Goal: Information Seeking & Learning: Learn about a topic

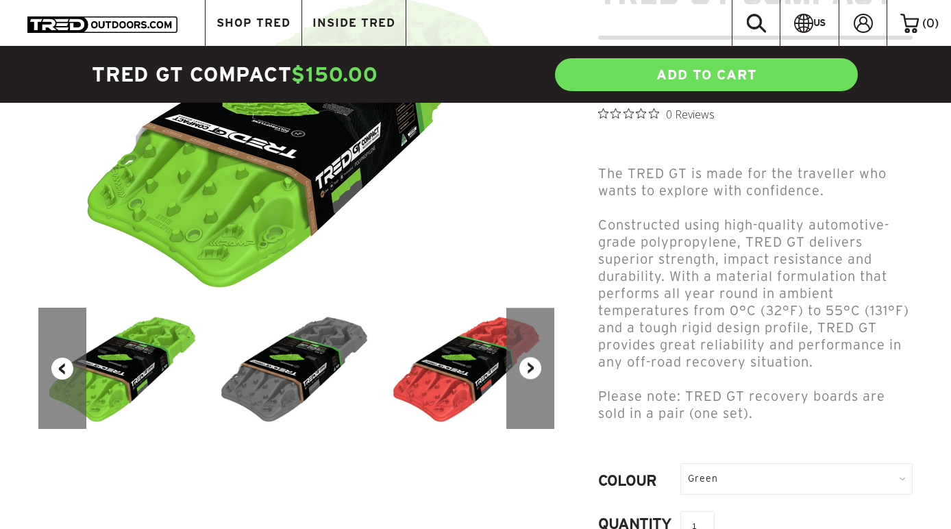
scroll to position [229, 0]
click at [525, 365] on button "Next" at bounding box center [530, 367] width 48 height 121
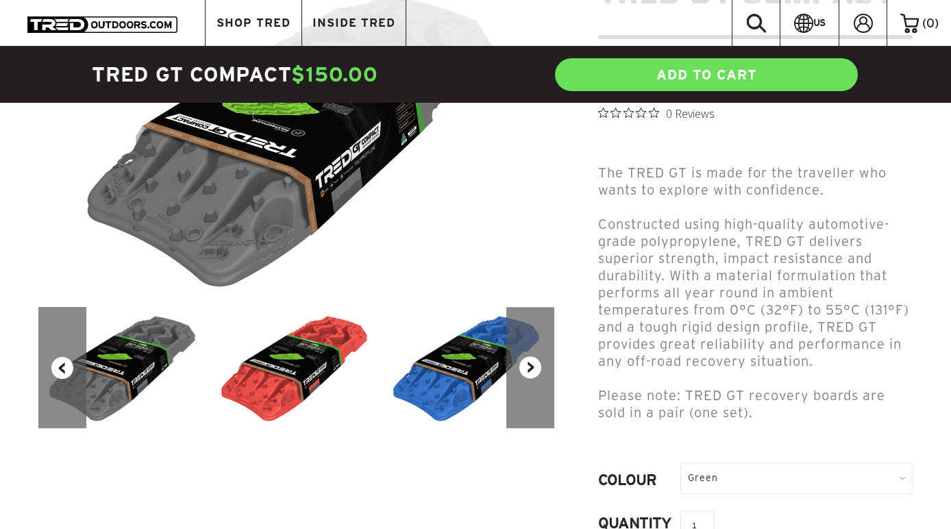
click at [525, 365] on button "Next" at bounding box center [530, 367] width 48 height 121
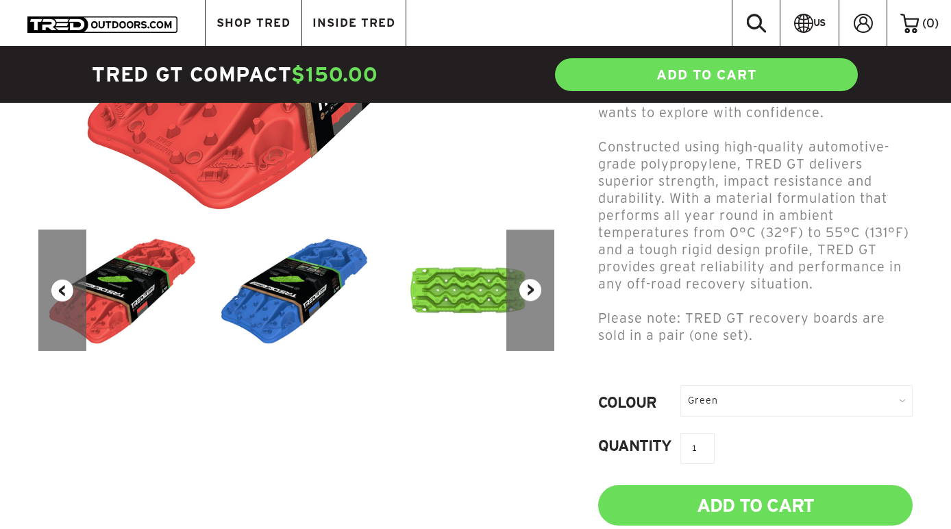
scroll to position [184, 0]
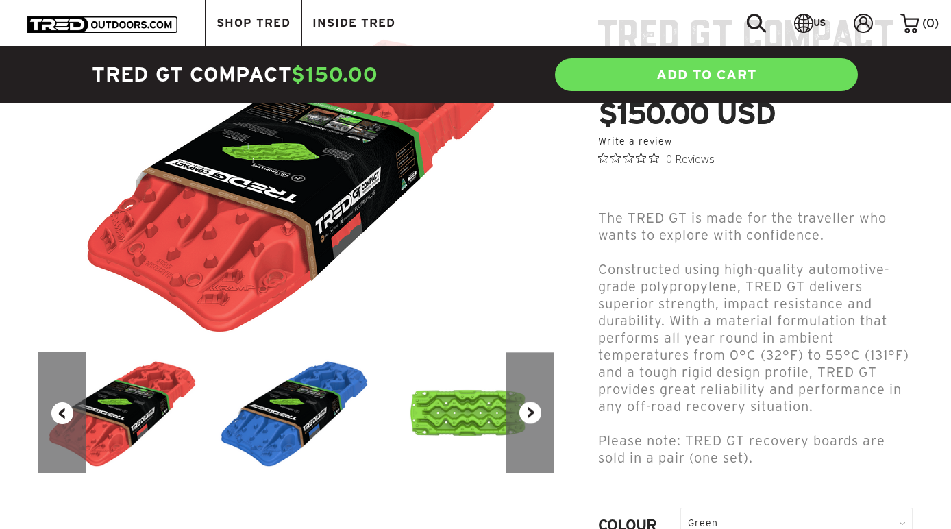
click at [537, 405] on button "Next" at bounding box center [530, 412] width 48 height 121
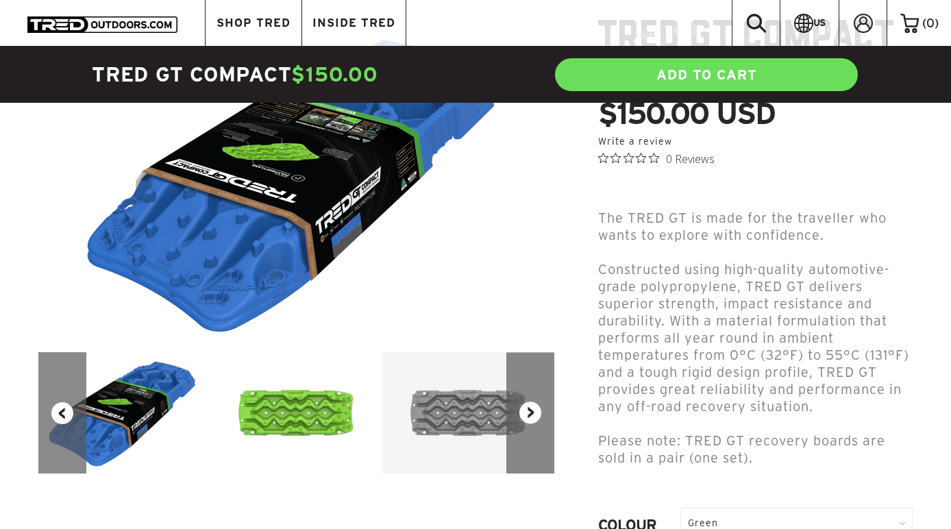
click at [537, 405] on button "Next" at bounding box center [530, 412] width 48 height 121
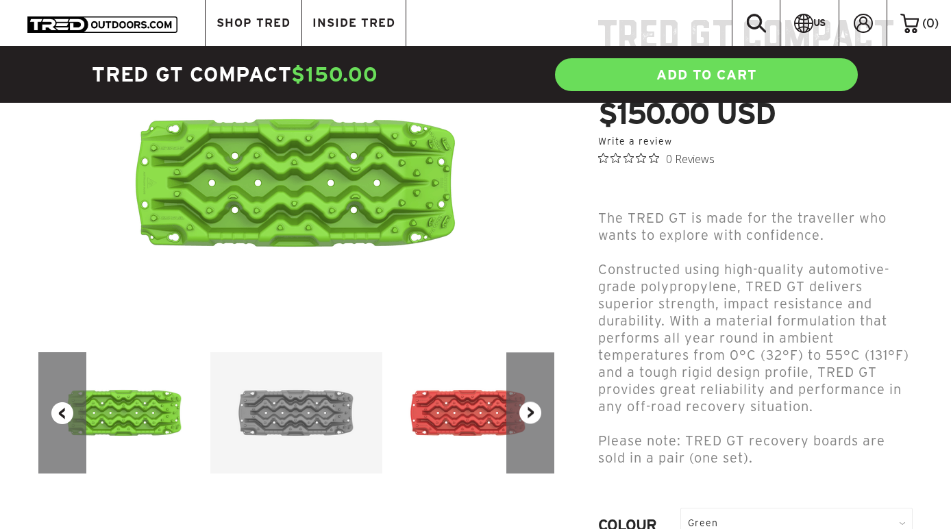
click at [537, 405] on button "Next" at bounding box center [530, 412] width 48 height 121
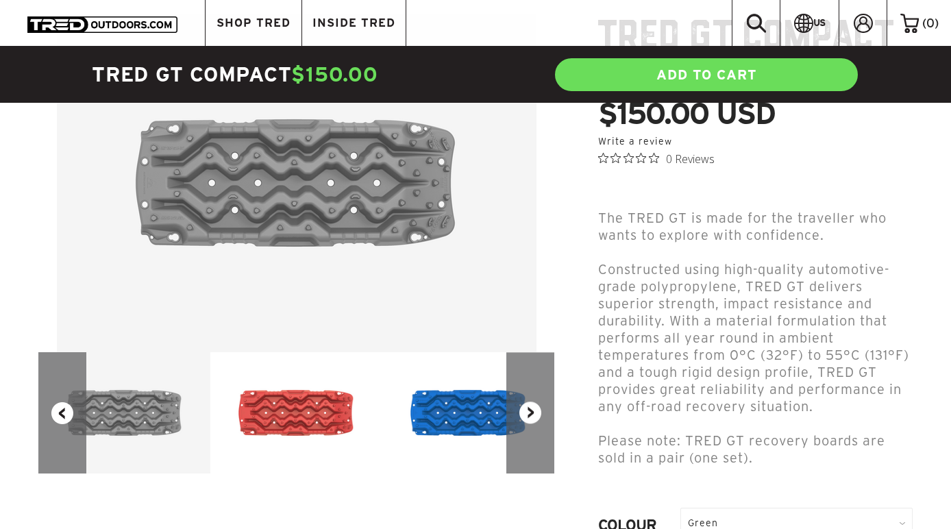
click at [537, 405] on button "Next" at bounding box center [530, 412] width 48 height 121
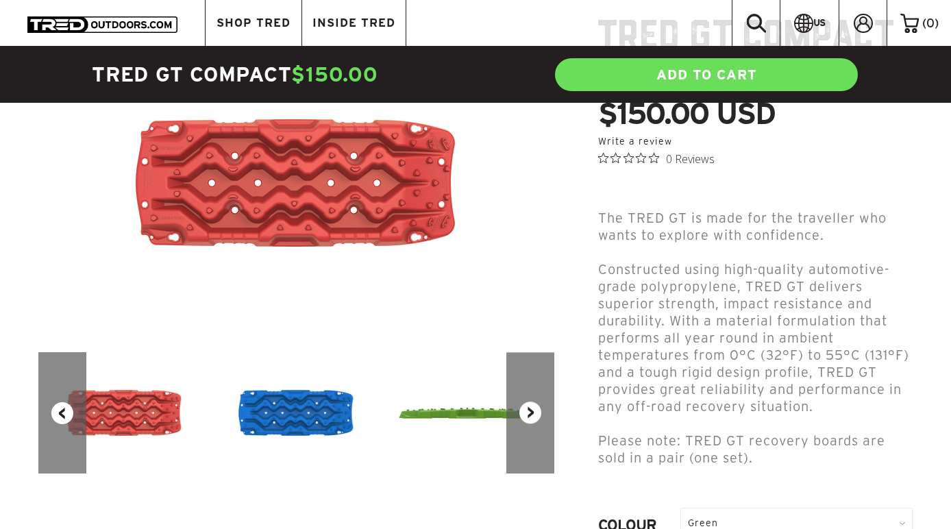
click at [537, 405] on button "Next" at bounding box center [530, 412] width 48 height 121
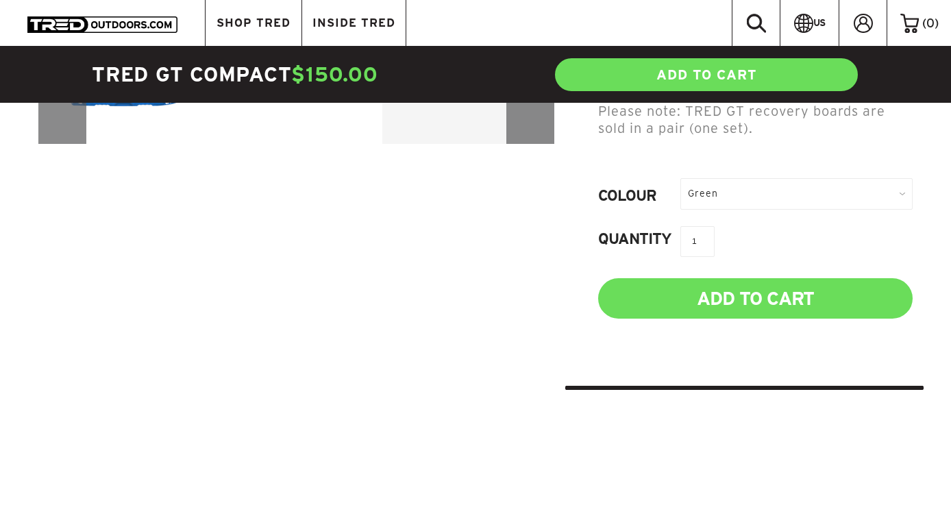
scroll to position [384, 0]
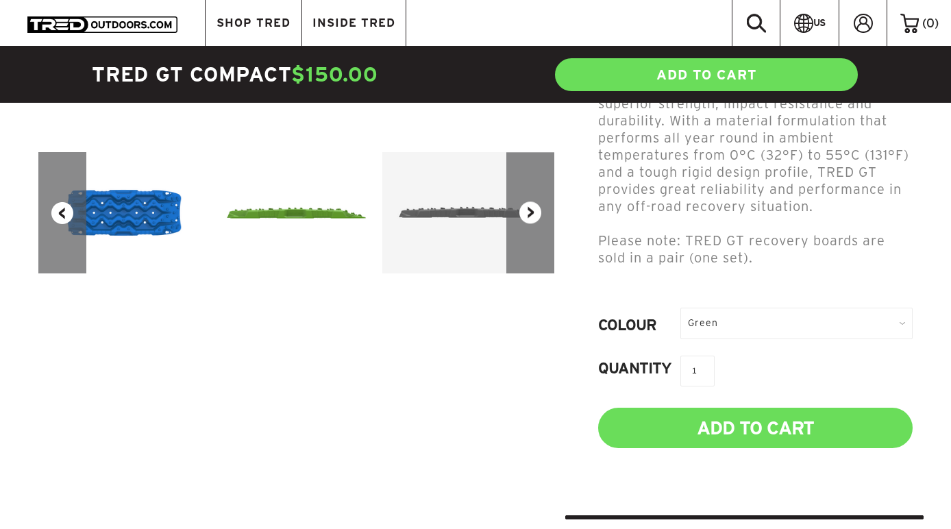
click at [545, 249] on button "Next" at bounding box center [530, 212] width 48 height 121
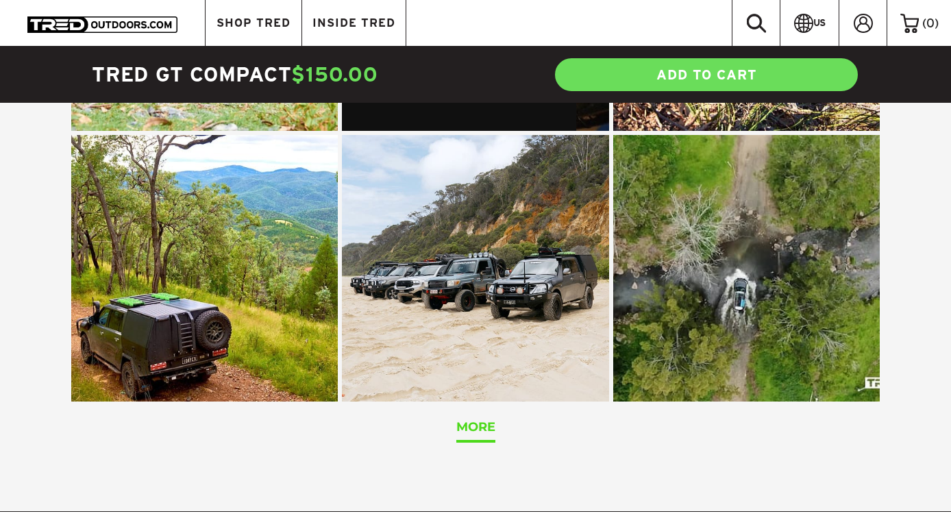
scroll to position [2154, 0]
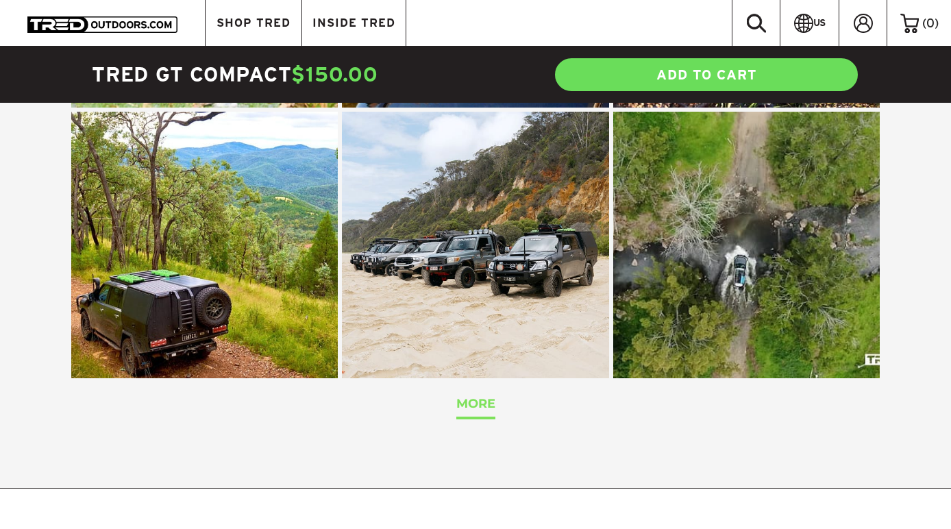
click at [484, 410] on span "MORE" at bounding box center [475, 403] width 39 height 15
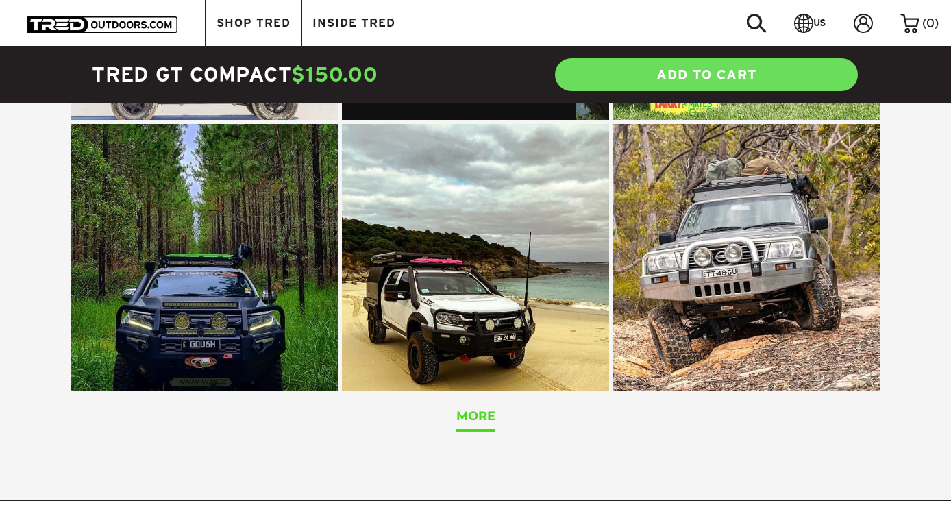
scroll to position [3051, 0]
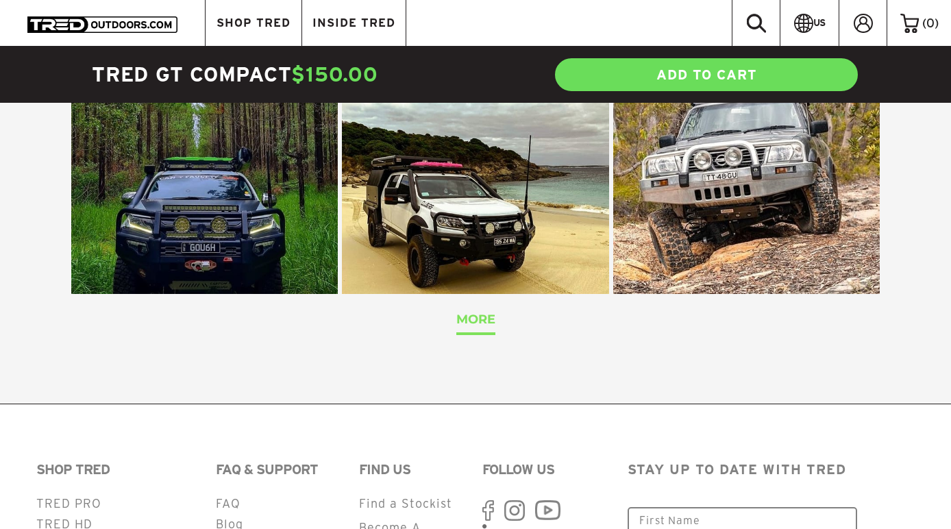
click at [463, 317] on span "MORE" at bounding box center [475, 319] width 39 height 15
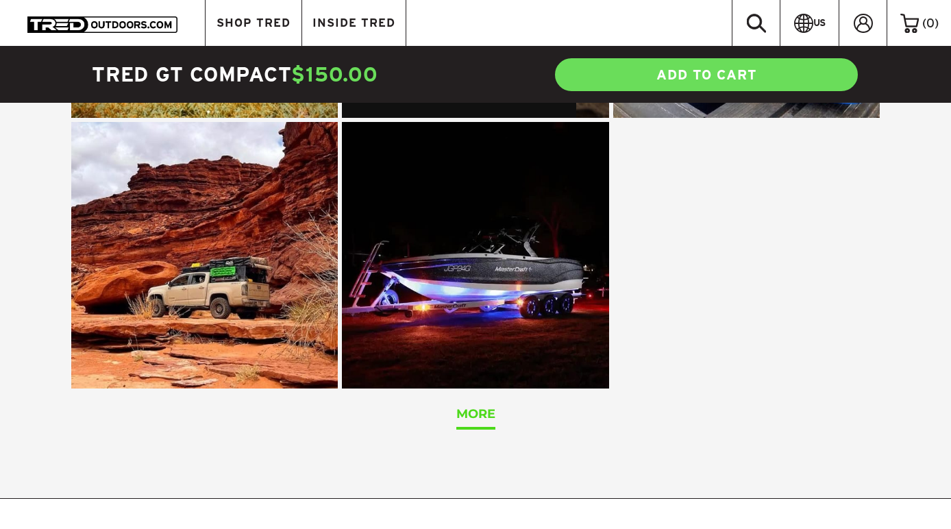
scroll to position [3796, 0]
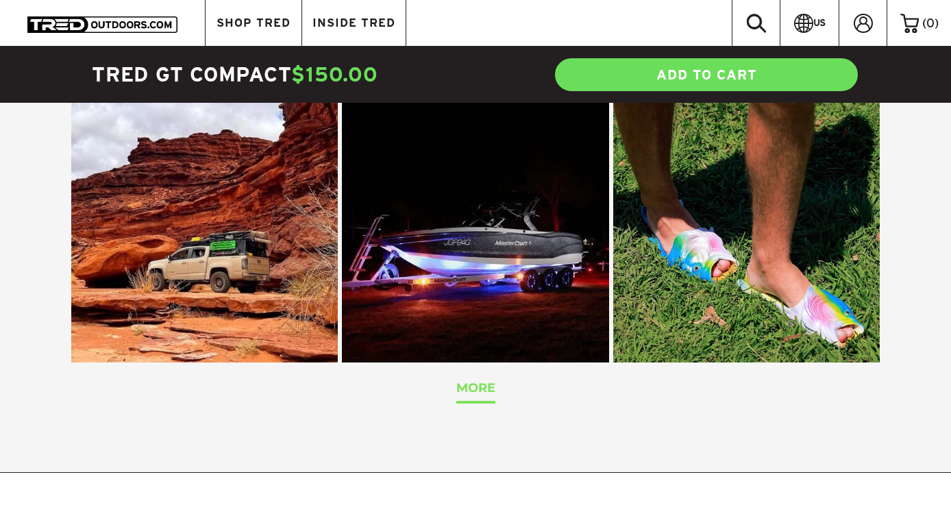
click at [480, 389] on span "MORE" at bounding box center [475, 387] width 39 height 15
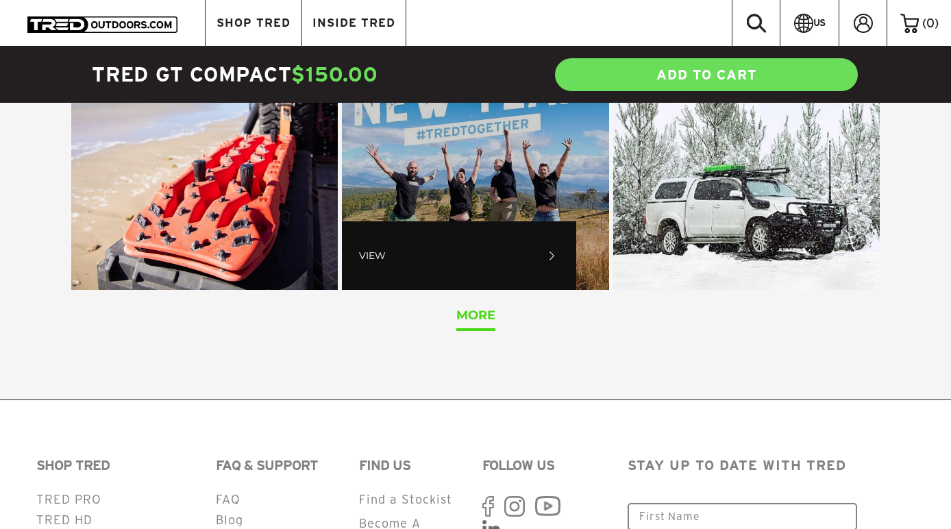
scroll to position [4798, 0]
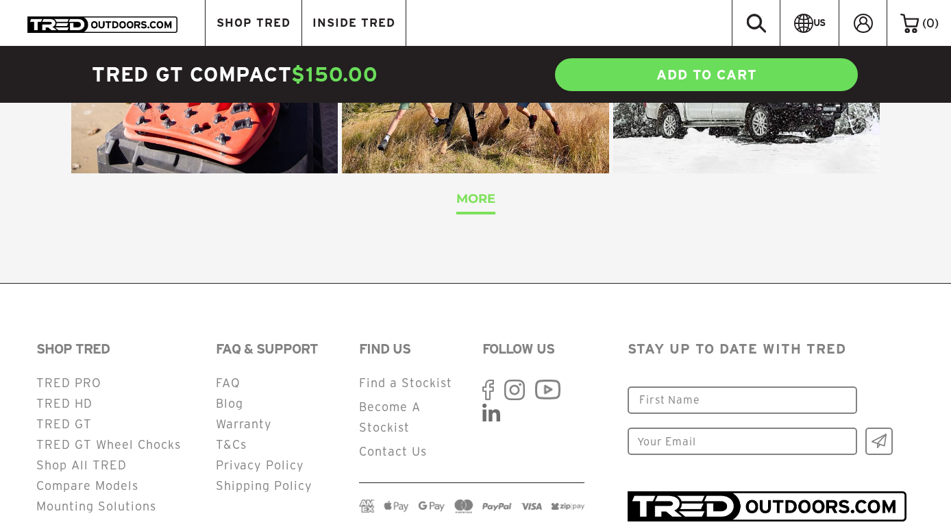
click at [482, 203] on span "MORE" at bounding box center [475, 198] width 39 height 15
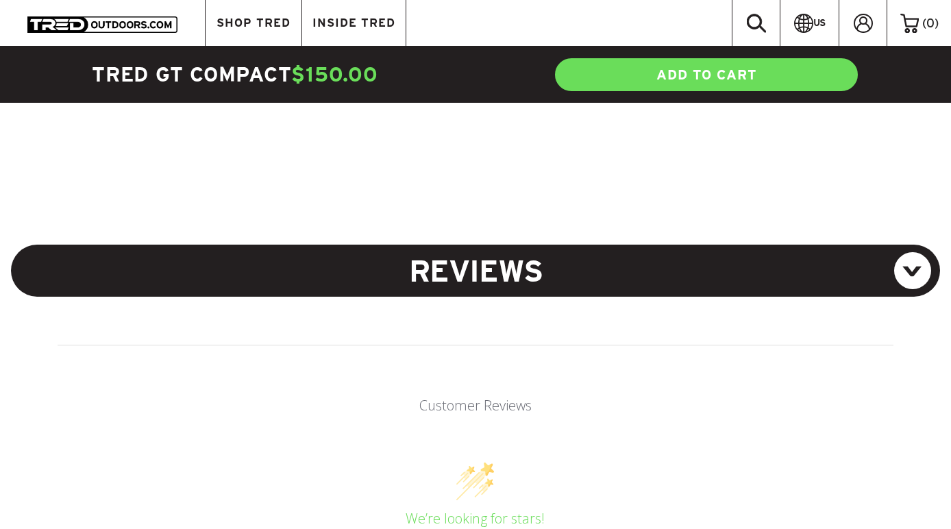
scroll to position [948, 0]
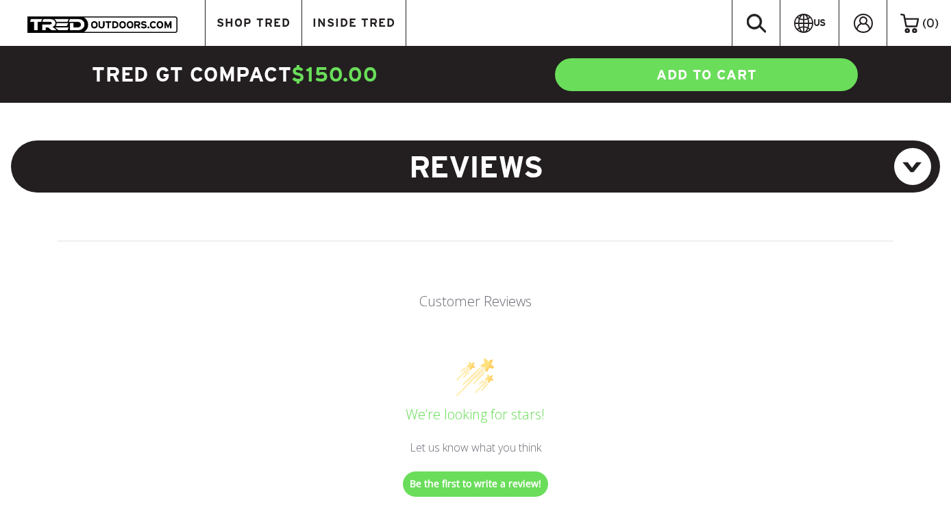
click at [582, 187] on h5 "REVIEWS" at bounding box center [475, 166] width 929 height 52
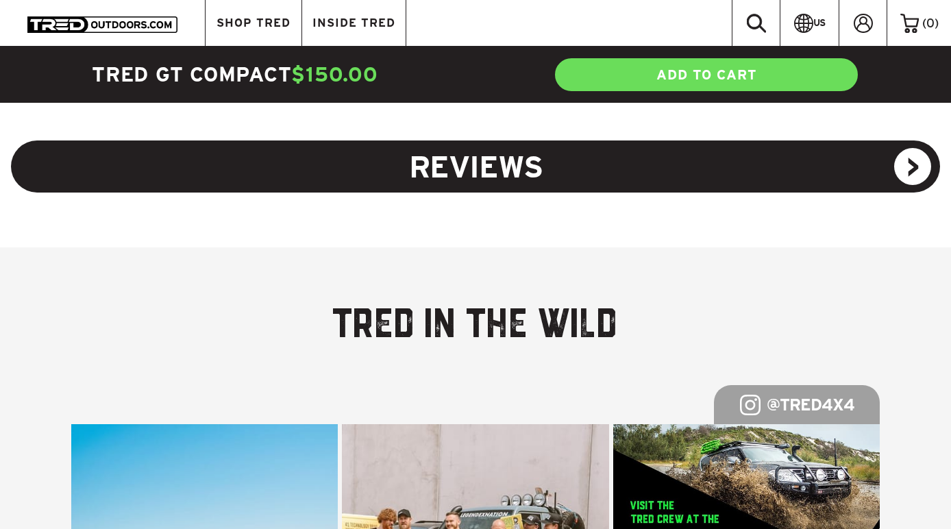
click at [578, 172] on h5 "REVIEWS" at bounding box center [475, 166] width 929 height 52
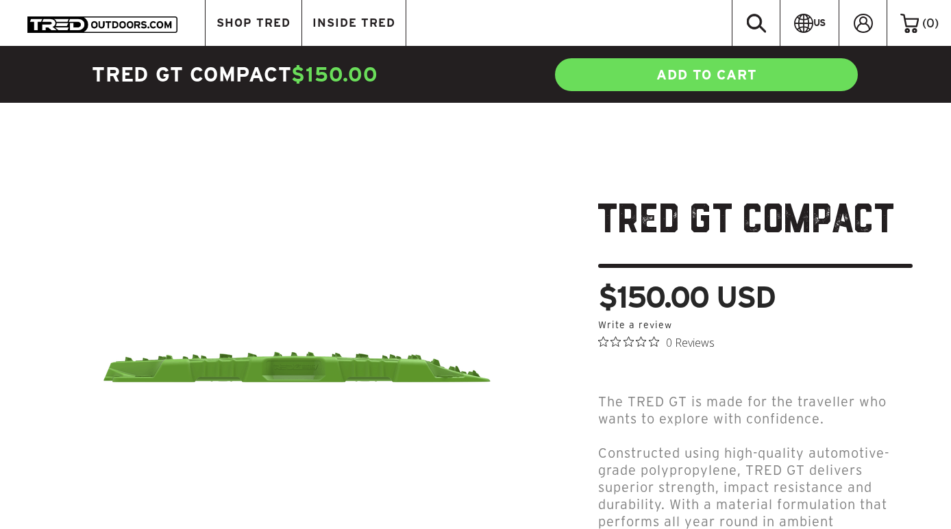
scroll to position [0, 0]
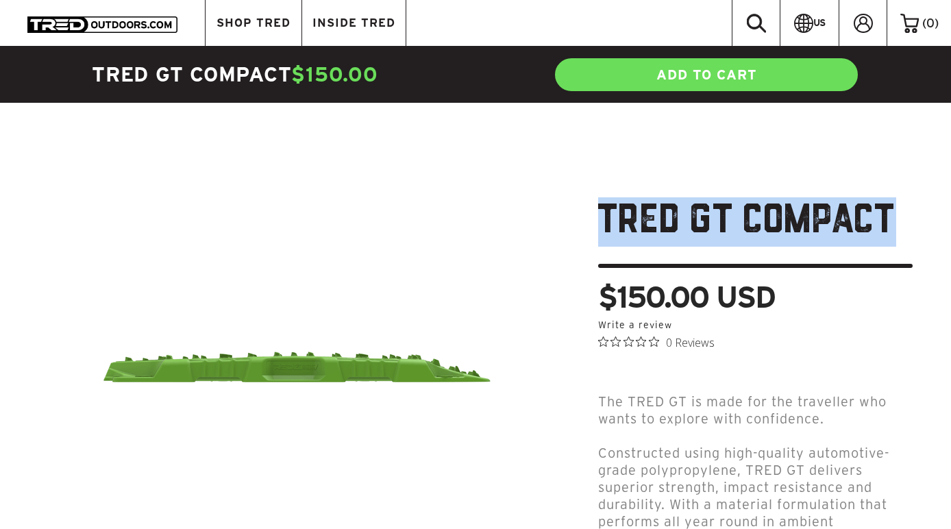
drag, startPoint x: 594, startPoint y: 218, endPoint x: 911, endPoint y: 214, distance: 317.3
copy h1 "TRED GT Compact"
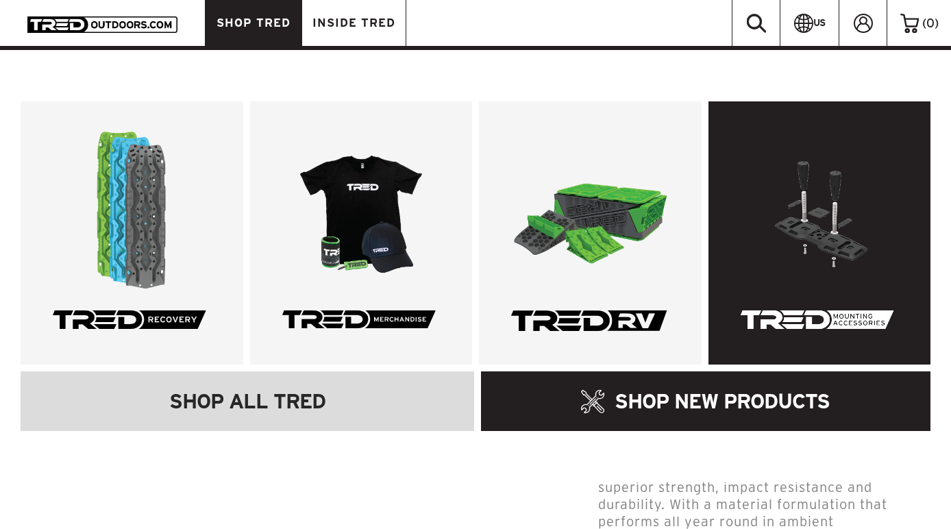
click at [848, 243] on link at bounding box center [820, 232] width 223 height 263
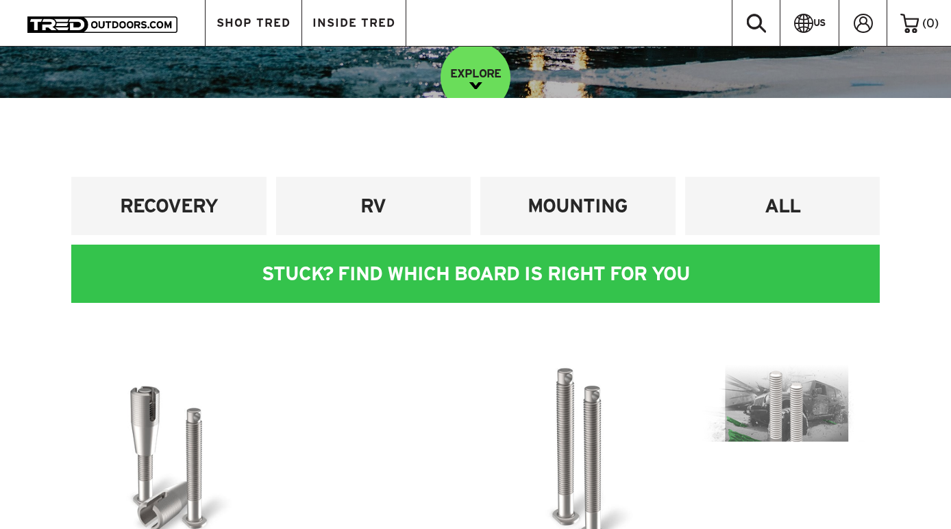
scroll to position [234, 0]
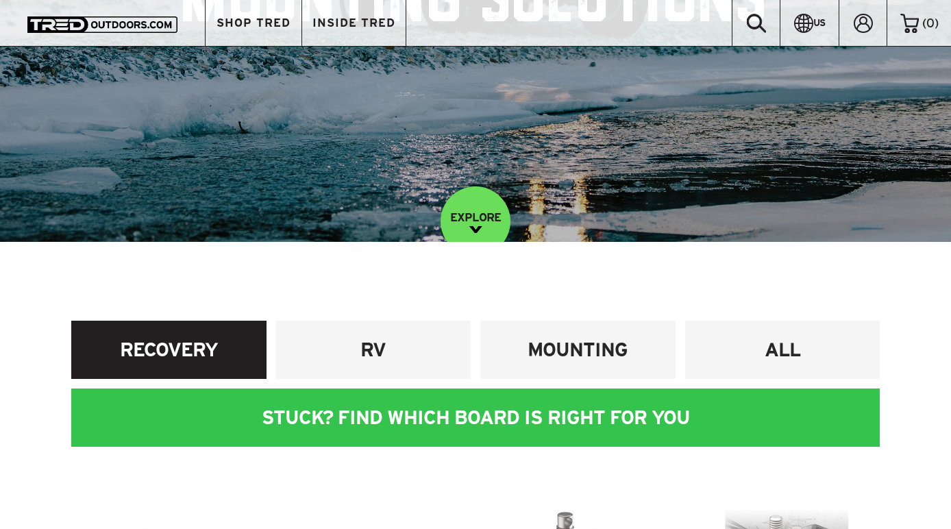
click at [180, 332] on link "RECOVERY" at bounding box center [168, 350] width 195 height 58
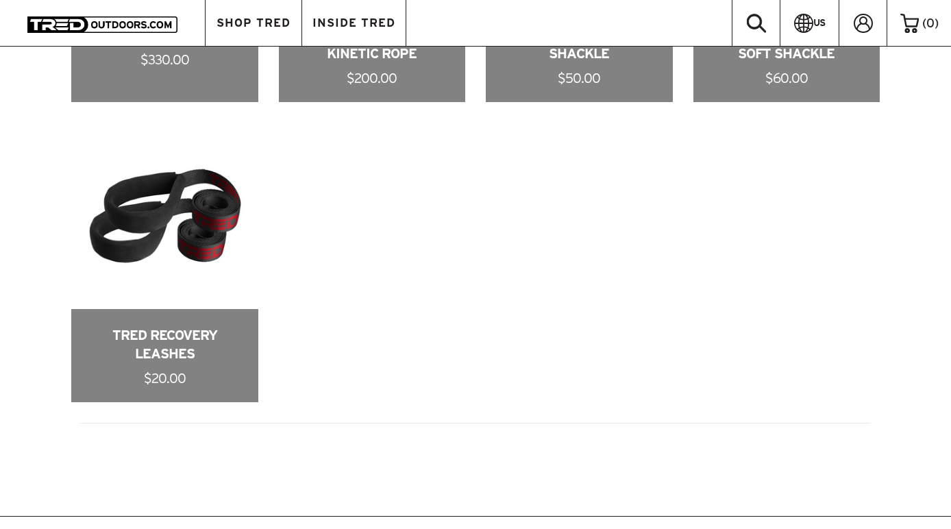
scroll to position [1223, 0]
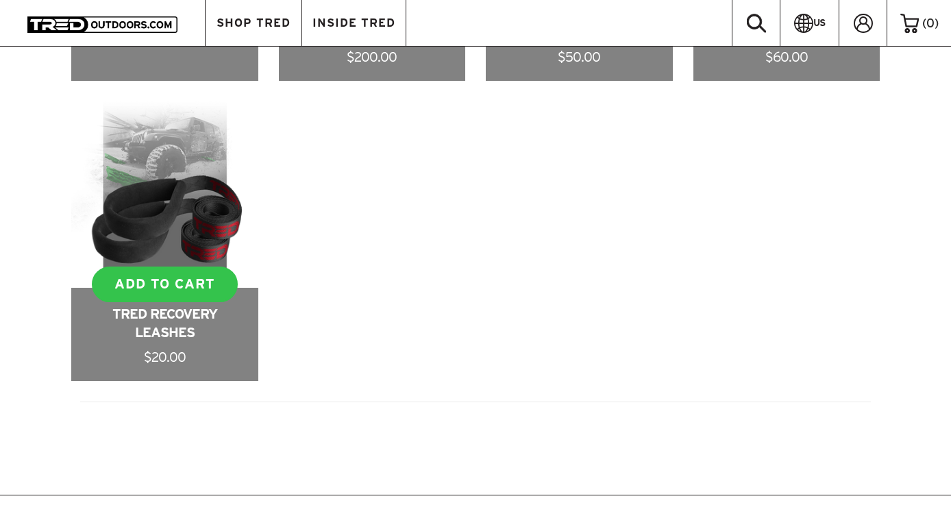
click at [195, 235] on link at bounding box center [164, 241] width 187 height 280
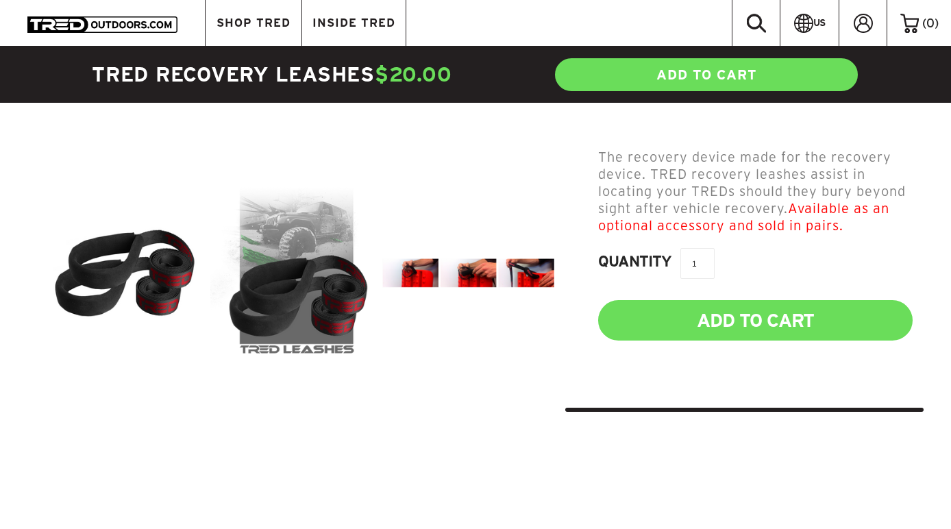
scroll to position [421, 0]
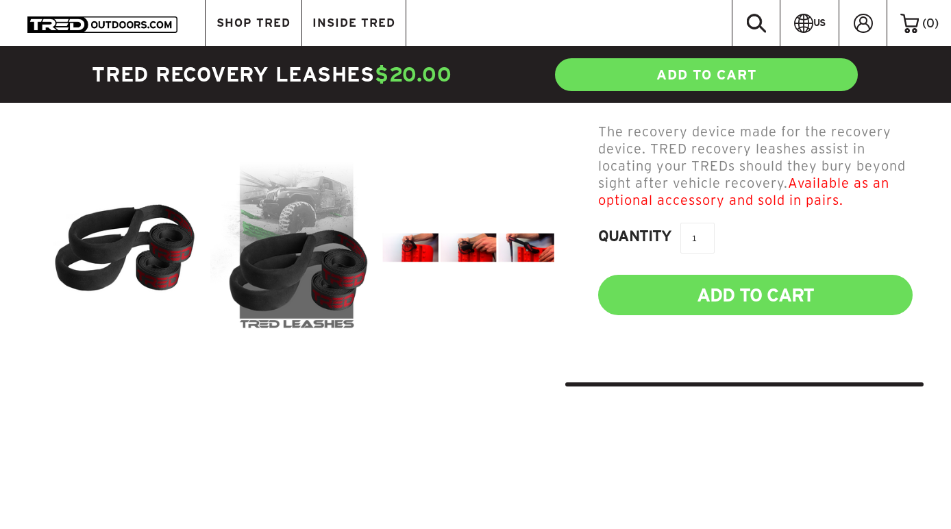
click at [422, 243] on img at bounding box center [468, 247] width 172 height 29
click at [422, 244] on img at bounding box center [468, 247] width 172 height 29
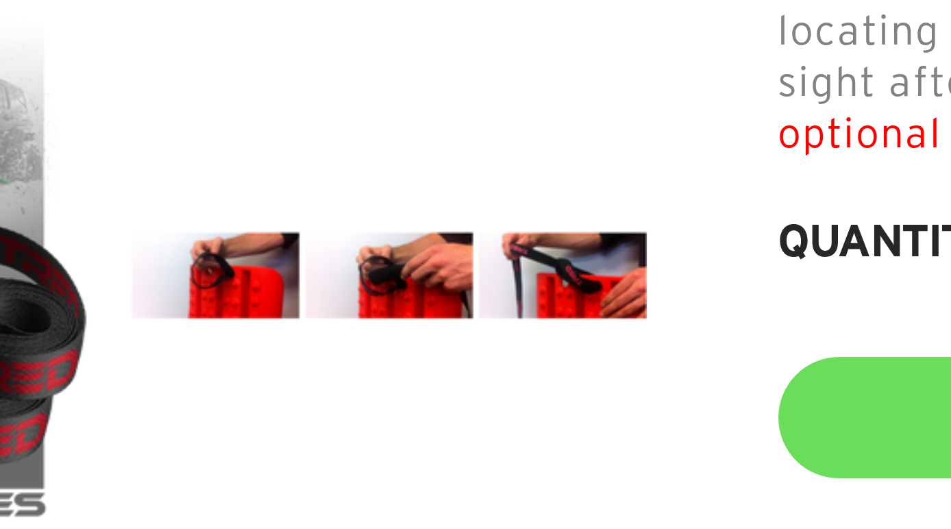
scroll to position [465, 0]
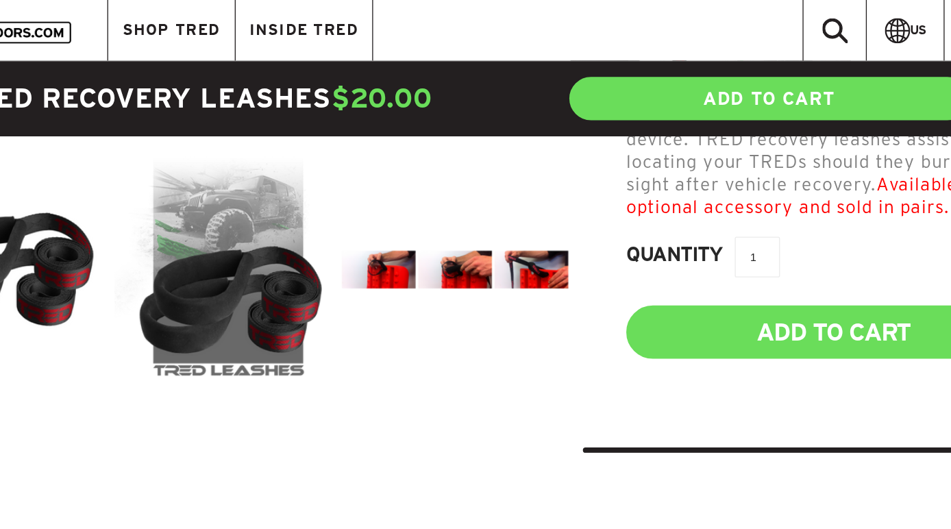
click at [343, 261] on div at bounding box center [296, 205] width 516 height 172
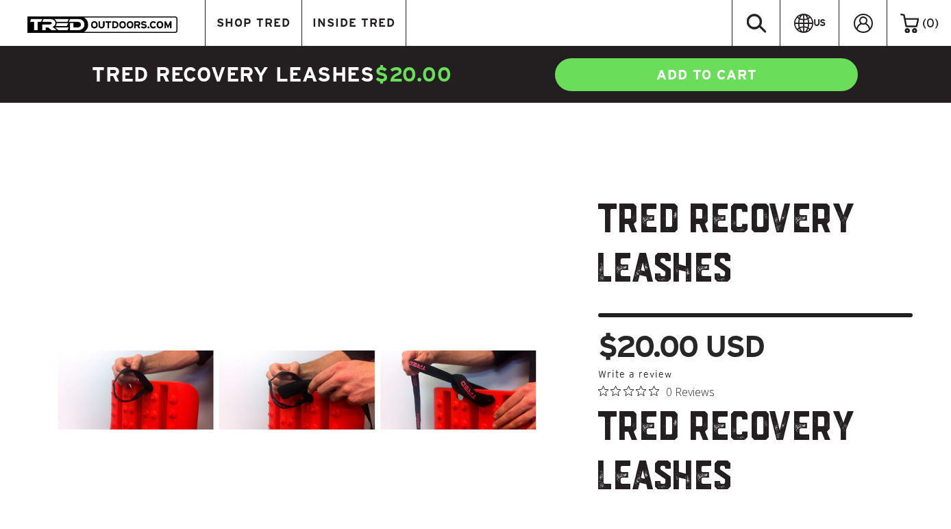
scroll to position [0, 0]
